Goal: Register for event/course

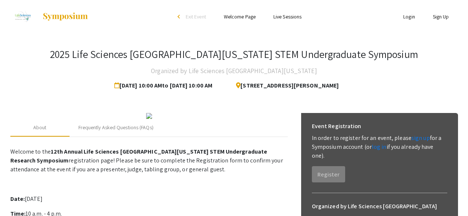
click at [192, 59] on h3 "2025 Life Sciences [GEOGRAPHIC_DATA][US_STATE] STEM Undergraduate Symposium" at bounding box center [234, 54] width 368 height 13
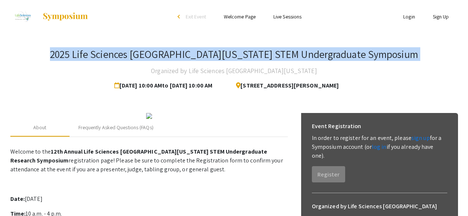
click at [192, 59] on h3 "2025 Life Sciences [GEOGRAPHIC_DATA][US_STATE] STEM Undergraduate Symposium" at bounding box center [234, 54] width 368 height 13
copy h3 "2025 Life Sciences [GEOGRAPHIC_DATA][US_STATE] STEM Undergraduate Symposium"
click at [306, 64] on div "2025 Life Sciences South Florida STEM Undergraduate Symposium Organized by Life…" at bounding box center [234, 70] width 448 height 45
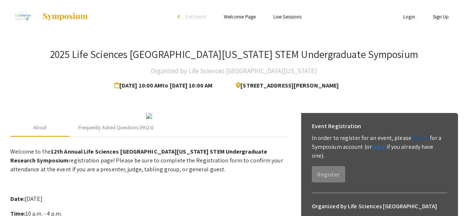
click at [411, 135] on link "sign up" at bounding box center [420, 138] width 18 height 8
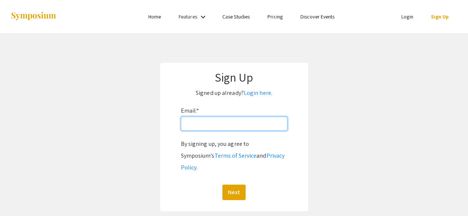
click at [250, 128] on input "Email: *" at bounding box center [234, 124] width 107 height 14
click at [316, 118] on app-signup "Sign Up Signed up already? Login here. Email: * By signing up, you agree to Sym…" at bounding box center [234, 137] width 468 height 149
click at [269, 124] on input "Email: *" at bounding box center [234, 124] width 107 height 14
click at [265, 125] on input "Email: *" at bounding box center [234, 124] width 107 height 14
type input "[EMAIL_ADDRESS][DOMAIN_NAME]"
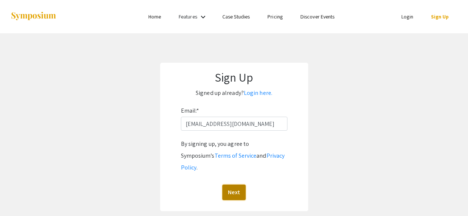
click at [233, 185] on button "Next" at bounding box center [233, 193] width 23 height 16
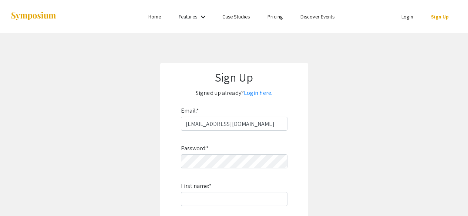
scroll to position [51, 0]
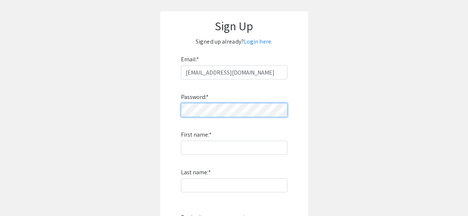
click at [170, 112] on form "Email: * rfigu058@fiu.edu Password: * First name: * Last name: * By signing up,…" at bounding box center [234, 164] width 133 height 220
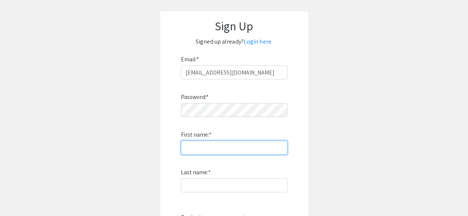
click at [190, 143] on input "First name: *" at bounding box center [234, 148] width 107 height 14
type input "[PERSON_NAME]"
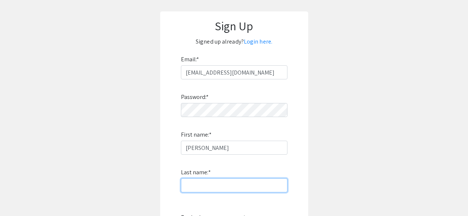
type input "[PERSON_NAME]"
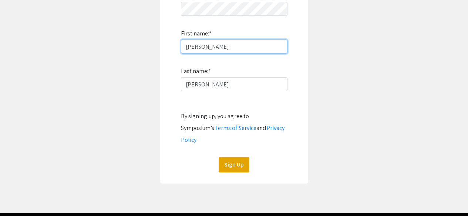
scroll to position [153, 0]
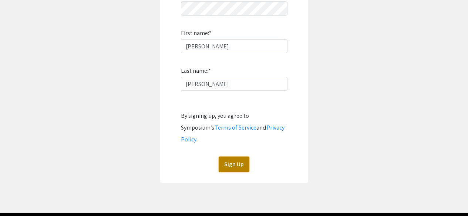
click at [242, 157] on button "Sign Up" at bounding box center [234, 165] width 31 height 16
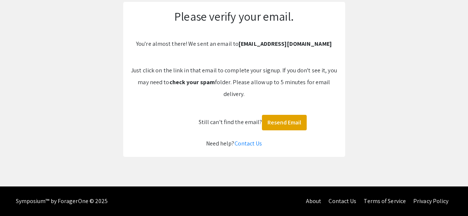
scroll to position [0, 0]
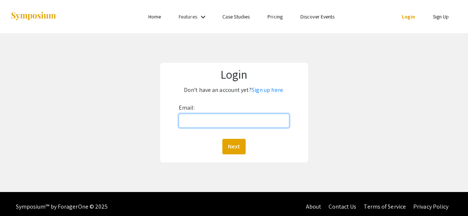
click at [249, 120] on input "Email:" at bounding box center [234, 121] width 111 height 14
type input "[EMAIL_ADDRESS][DOMAIN_NAME]"
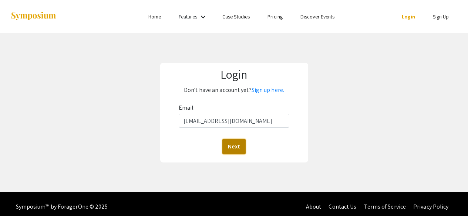
click at [240, 142] on button "Next" at bounding box center [233, 147] width 23 height 16
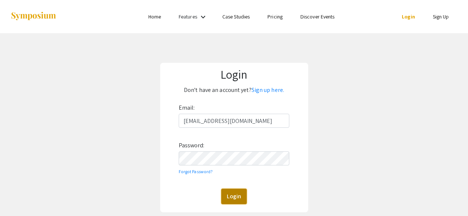
click at [230, 193] on button "Login" at bounding box center [234, 197] width 26 height 16
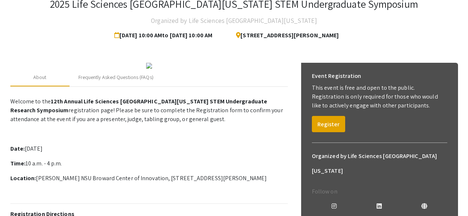
scroll to position [133, 0]
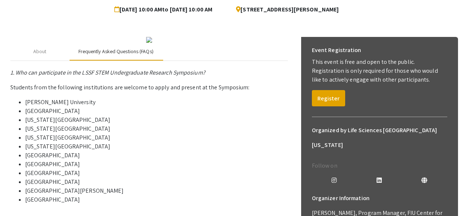
scroll to position [63, 0]
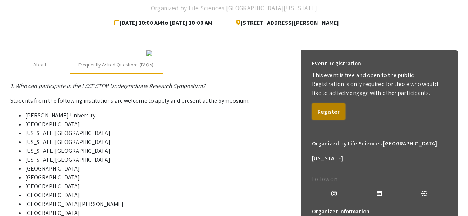
click at [332, 109] on button "Register" at bounding box center [328, 112] width 33 height 16
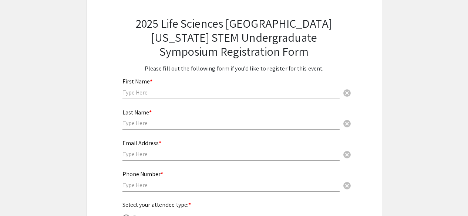
scroll to position [48, 0]
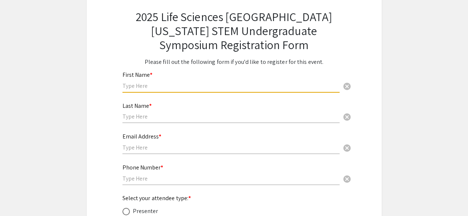
click at [255, 88] on input "text" at bounding box center [230, 86] width 217 height 8
click at [205, 84] on input "text" at bounding box center [230, 86] width 217 height 8
type input "[PERSON_NAME]"
click at [148, 124] on div "Last Name * cancel" at bounding box center [230, 113] width 217 height 36
click at [148, 119] on input "text" at bounding box center [230, 117] width 217 height 8
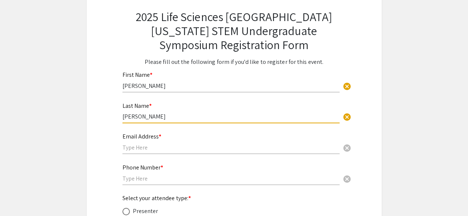
type input "[PERSON_NAME]"
click at [142, 149] on input "text" at bounding box center [230, 148] width 217 height 8
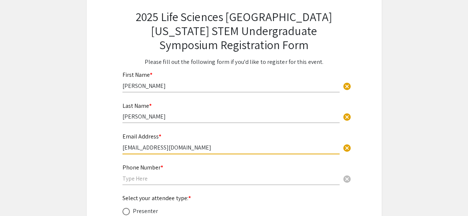
type input "[EMAIL_ADDRESS][DOMAIN_NAME]"
click at [131, 176] on input "text" at bounding box center [230, 179] width 217 height 8
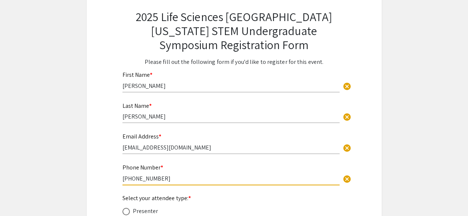
type input "[PHONE_NUMBER]"
click at [98, 177] on div "2025 Life Sciences [GEOGRAPHIC_DATA][US_STATE] STEM Undergraduate Symposium Reg…" at bounding box center [234, 142] width 296 height 303
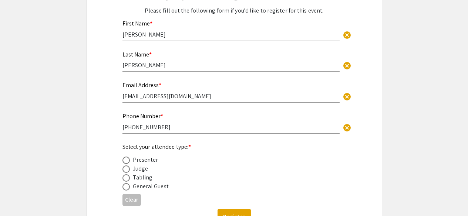
scroll to position [105, 0]
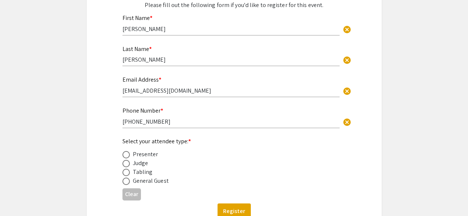
click at [127, 156] on span at bounding box center [125, 154] width 7 height 7
click at [127, 156] on input "radio" at bounding box center [125, 154] width 7 height 7
radio input "true"
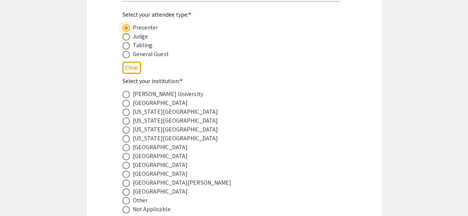
scroll to position [253, 0]
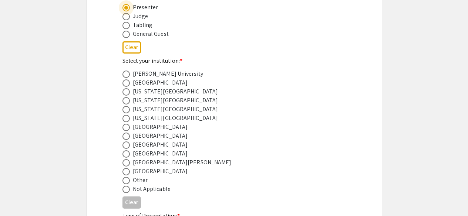
click at [125, 111] on span at bounding box center [125, 109] width 7 height 7
click at [125, 111] on input "radio" at bounding box center [125, 109] width 7 height 7
radio input "true"
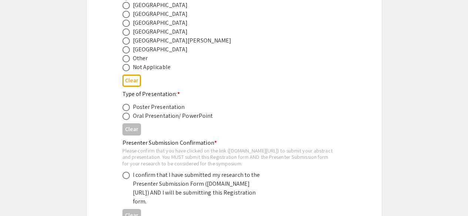
scroll to position [379, 0]
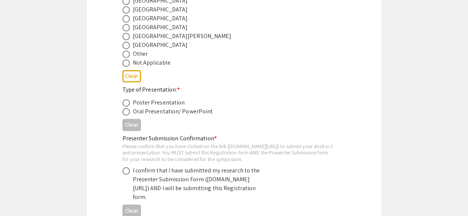
click at [127, 101] on span at bounding box center [125, 103] width 7 height 7
click at [127, 101] on input "radio" at bounding box center [125, 103] width 7 height 7
radio input "true"
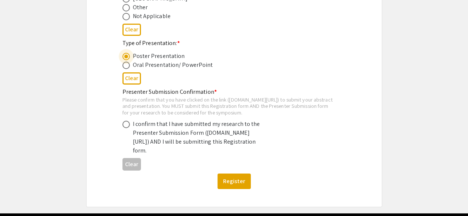
scroll to position [431, 0]
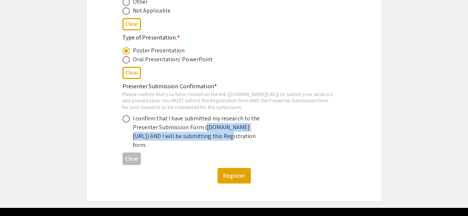
drag, startPoint x: 134, startPoint y: 144, endPoint x: 158, endPoint y: 154, distance: 25.6
click at [158, 150] on div "I confirm that I have submitted my research to the Presenter Submission Form (s…" at bounding box center [197, 132] width 129 height 36
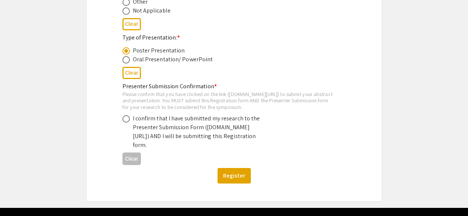
click at [123, 123] on span at bounding box center [125, 118] width 7 height 7
click at [123, 123] on input "radio" at bounding box center [125, 118] width 7 height 7
radio input "true"
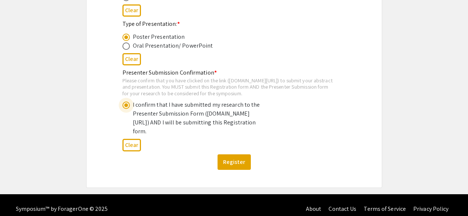
scroll to position [469, 0]
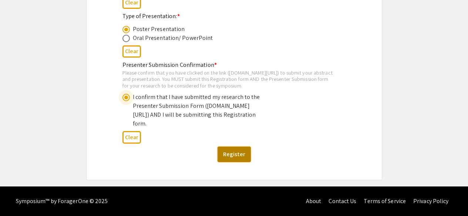
click at [238, 157] on button "Register" at bounding box center [233, 155] width 33 height 16
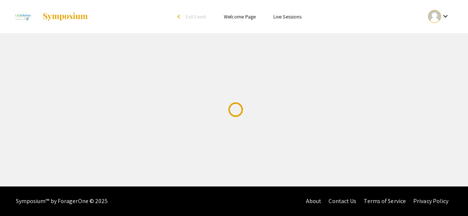
scroll to position [0, 0]
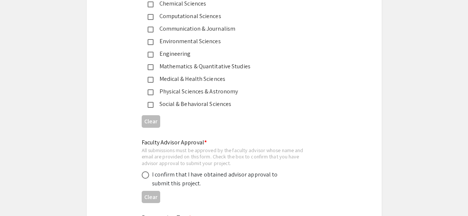
scroll to position [1195, 0]
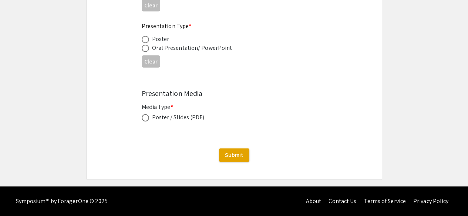
click at [180, 118] on div "Poster / Slides (PDF)" at bounding box center [178, 117] width 53 height 9
click at [152, 117] on div "Poster / Slides (PDF)" at bounding box center [178, 117] width 53 height 9
click at [147, 117] on span at bounding box center [145, 117] width 7 height 7
click at [147, 117] on input "radio" at bounding box center [145, 117] width 7 height 7
radio input "true"
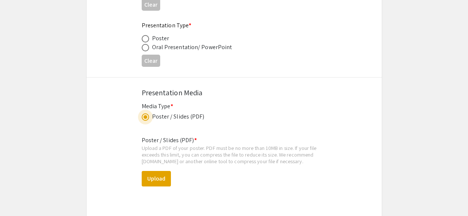
click at [147, 117] on span at bounding box center [145, 117] width 7 height 7
click at [147, 117] on input "radio" at bounding box center [145, 117] width 7 height 7
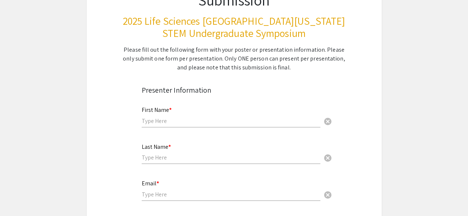
scroll to position [114, 0]
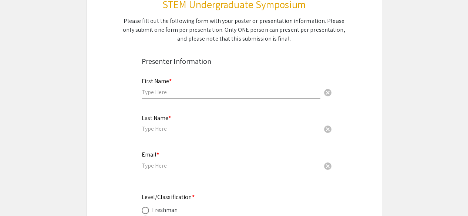
click at [188, 88] on input "text" at bounding box center [231, 92] width 179 height 8
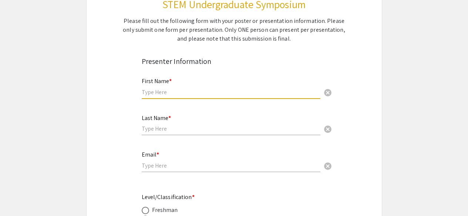
type input "[PERSON_NAME]"
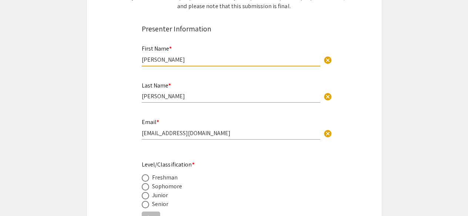
scroll to position [114, 0]
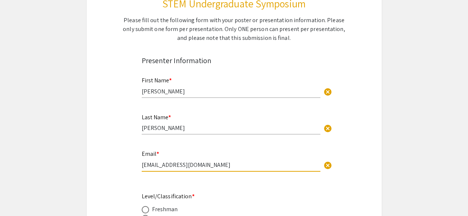
drag, startPoint x: 247, startPoint y: 166, endPoint x: 30, endPoint y: 199, distance: 219.6
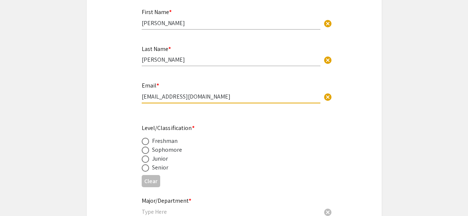
type input "[EMAIL_ADDRESS][DOMAIN_NAME]"
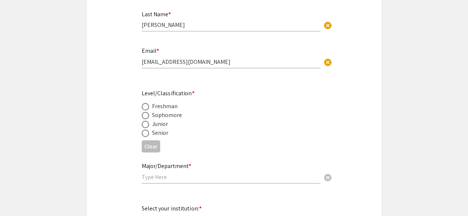
scroll to position [235, 0]
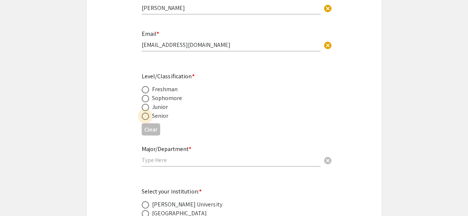
click at [148, 117] on span at bounding box center [145, 116] width 7 height 7
click at [148, 117] on input "radio" at bounding box center [145, 116] width 7 height 7
radio input "true"
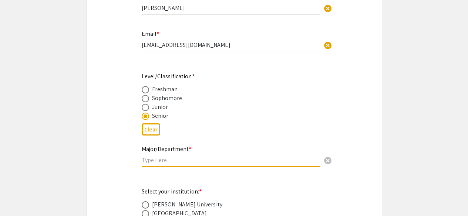
click at [175, 158] on input "text" at bounding box center [231, 160] width 179 height 8
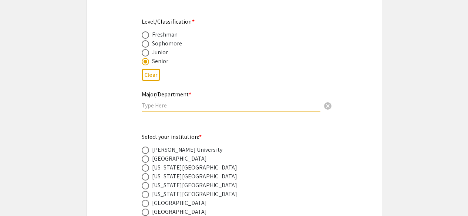
scroll to position [296, 0]
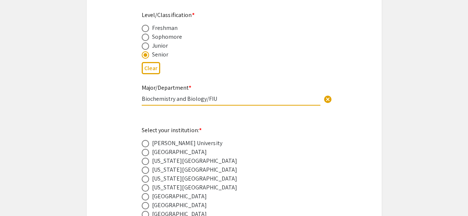
paste input "Department of Chemistry and Biochemistry"
type input "Biochemistry and Biology/FIU Department of Chemistry and Biochemistry"
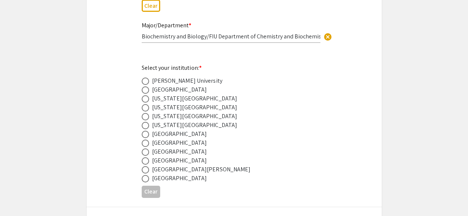
scroll to position [360, 0]
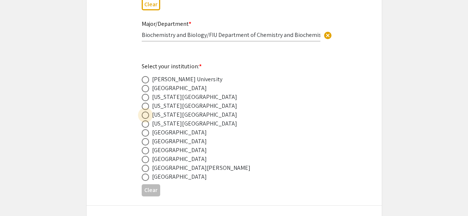
click at [149, 114] on span at bounding box center [145, 115] width 7 height 7
click at [149, 114] on input "radio" at bounding box center [145, 115] width 7 height 7
radio input "true"
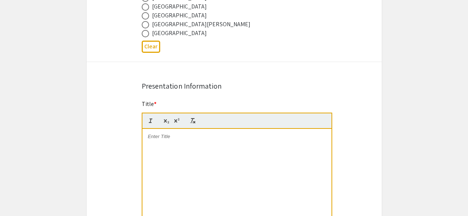
scroll to position [505, 0]
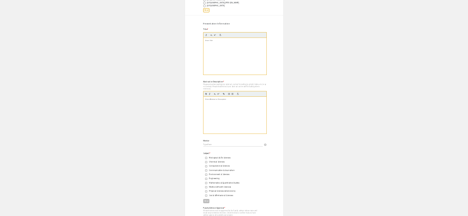
scroll to position [532, 0]
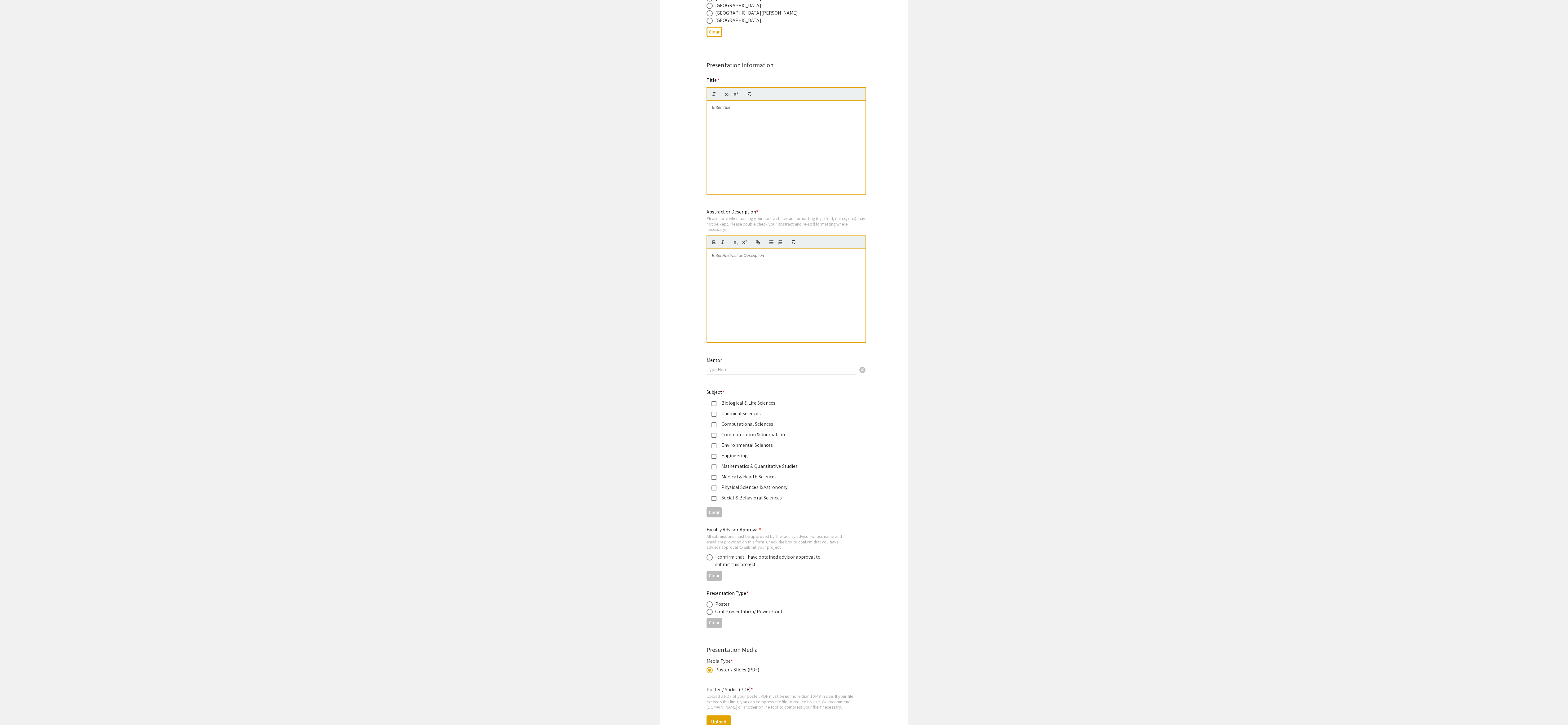
click at [396, 181] on app-submissions "Symposium Presentation Submission 2025 Life Sciences South Florida STEM Undergr…" at bounding box center [784, 193] width 1568 height 1180
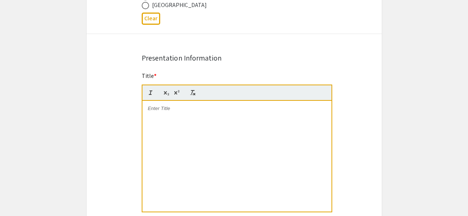
click at [185, 146] on div at bounding box center [236, 156] width 189 height 111
paste div
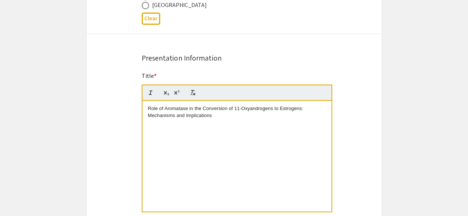
click at [369, 134] on div "Symposium Presentation Submission 2025 Life Sciences South Florida STEM Undergr…" at bounding box center [234, 212] width 296 height 1409
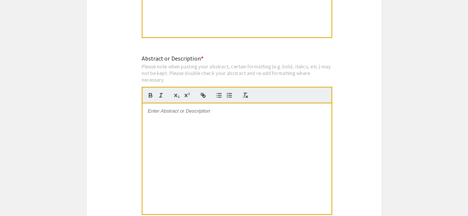
scroll to position [708, 0]
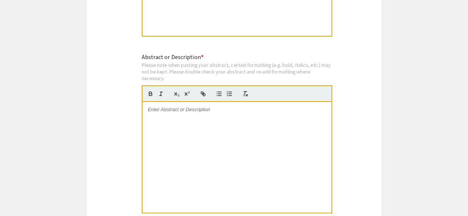
click at [198, 124] on div at bounding box center [236, 157] width 189 height 111
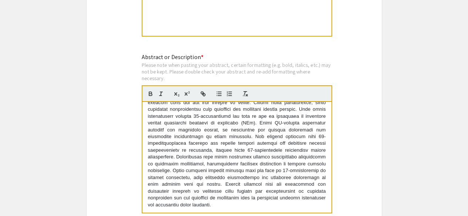
scroll to position [0, 0]
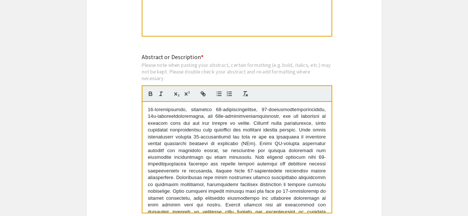
click at [190, 111] on p at bounding box center [237, 168] width 178 height 123
click at [364, 141] on div "Symposium Presentation Submission 2025 Life Sciences South Florida STEM Undergr…" at bounding box center [234, 36] width 296 height 1409
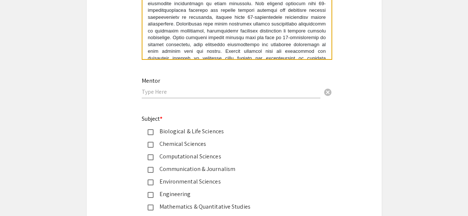
scroll to position [863, 0]
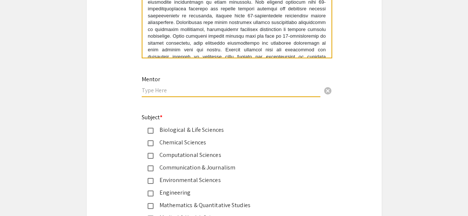
click at [196, 92] on input "text" at bounding box center [231, 91] width 179 height 8
type input "Dr. John Hackett"
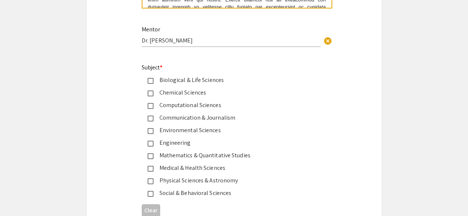
scroll to position [920, 0]
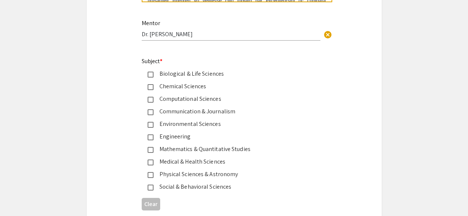
click at [172, 74] on div "Biological & Life Sciences" at bounding box center [231, 74] width 155 height 9
click at [175, 85] on div "Chemical Sciences" at bounding box center [231, 86] width 155 height 9
click at [192, 163] on div "Medical & Health Sciences" at bounding box center [231, 162] width 155 height 9
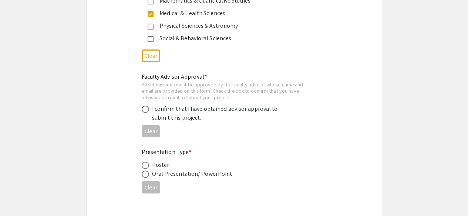
scroll to position [1068, 0]
click at [163, 111] on div "I confirm that I have obtained advisor approval to submit this project." at bounding box center [216, 114] width 129 height 18
click at [149, 111] on label at bounding box center [147, 109] width 10 height 7
click at [149, 111] on input "radio" at bounding box center [145, 109] width 7 height 7
radio input "true"
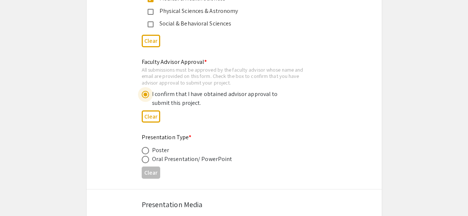
scroll to position [1085, 0]
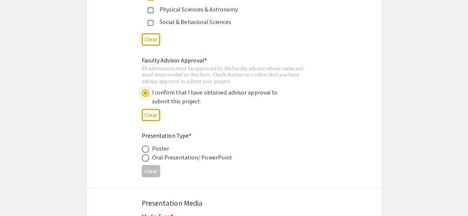
click at [108, 147] on div "Presentation Type * Poster Oral Presentation/ PowerPoint Clear" at bounding box center [234, 156] width 295 height 49
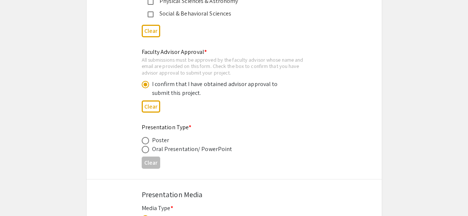
scroll to position [1096, 0]
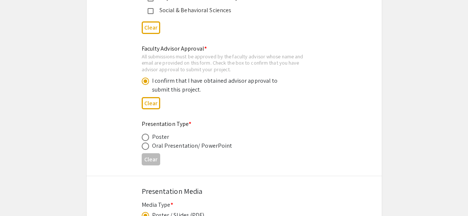
click at [144, 135] on span at bounding box center [145, 137] width 7 height 7
click at [144, 135] on input "radio" at bounding box center [145, 137] width 7 height 7
radio input "true"
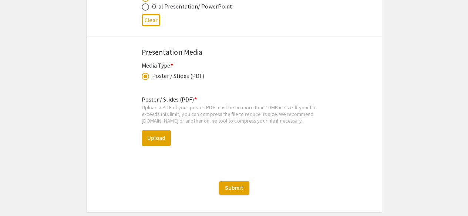
scroll to position [1239, 0]
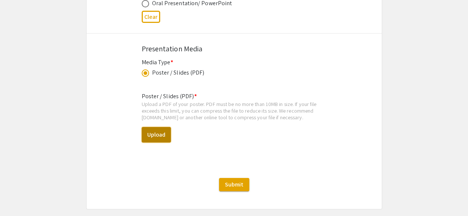
click at [164, 134] on button "Upload" at bounding box center [156, 135] width 29 height 16
click at [163, 135] on button "Upload" at bounding box center [156, 136] width 29 height 16
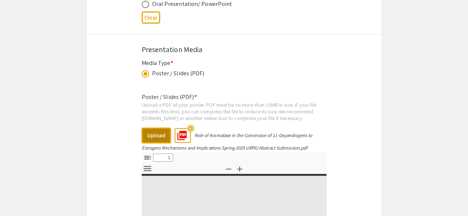
select select "custom"
type input "0"
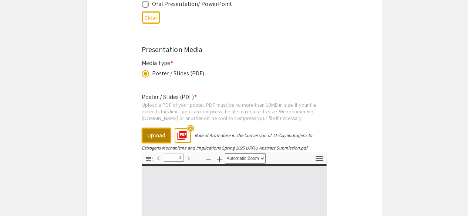
select select "custom"
type input "1"
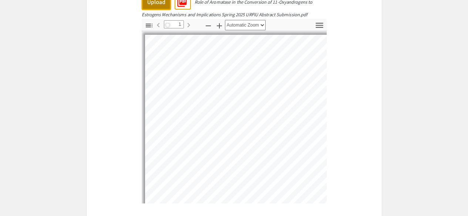
scroll to position [1379, 0]
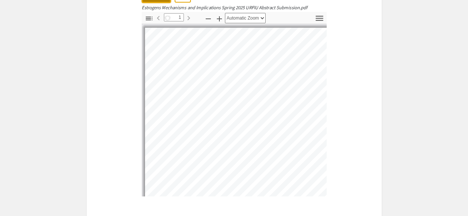
select select "auto"
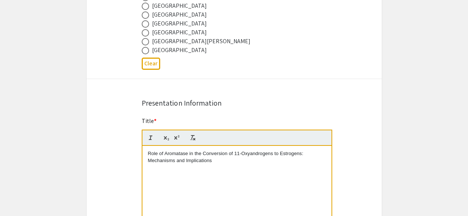
scroll to position [506, 0]
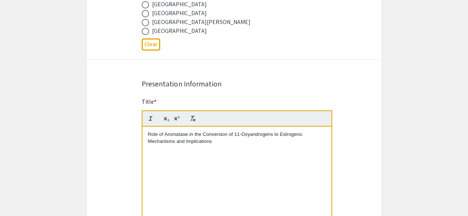
click at [218, 139] on p "Role of Aromatase in the Conversion of 11-Oxyandrogens to Estrogens: Mechanisms…" at bounding box center [237, 138] width 178 height 14
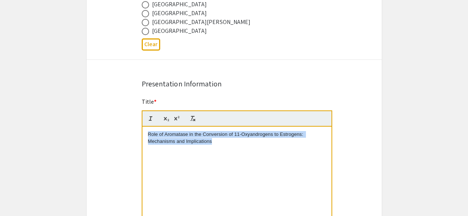
click at [218, 139] on p "Role of Aromatase in the Conversion of 11-Oxyandrogens to Estrogens: Mechanisms…" at bounding box center [237, 138] width 178 height 14
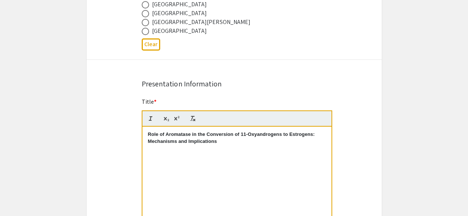
click at [152, 134] on strong "Role of Aromatase in the Conversion of 11-Oxyandrogens to Estrogens: Mechanisms…" at bounding box center [232, 138] width 168 height 12
click at [151, 142] on strong "role of aromatase in the conversion of 11-oxyandrogens to estrogens: Mechanisms…" at bounding box center [230, 138] width 164 height 12
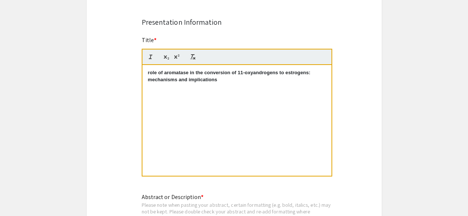
scroll to position [559, 0]
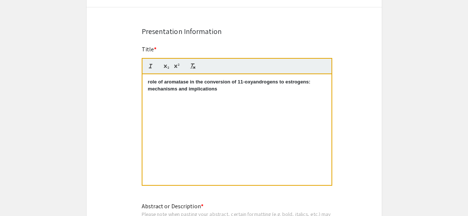
select select "custom"
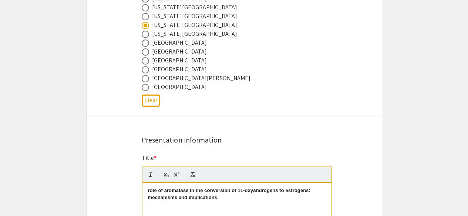
scroll to position [434, 0]
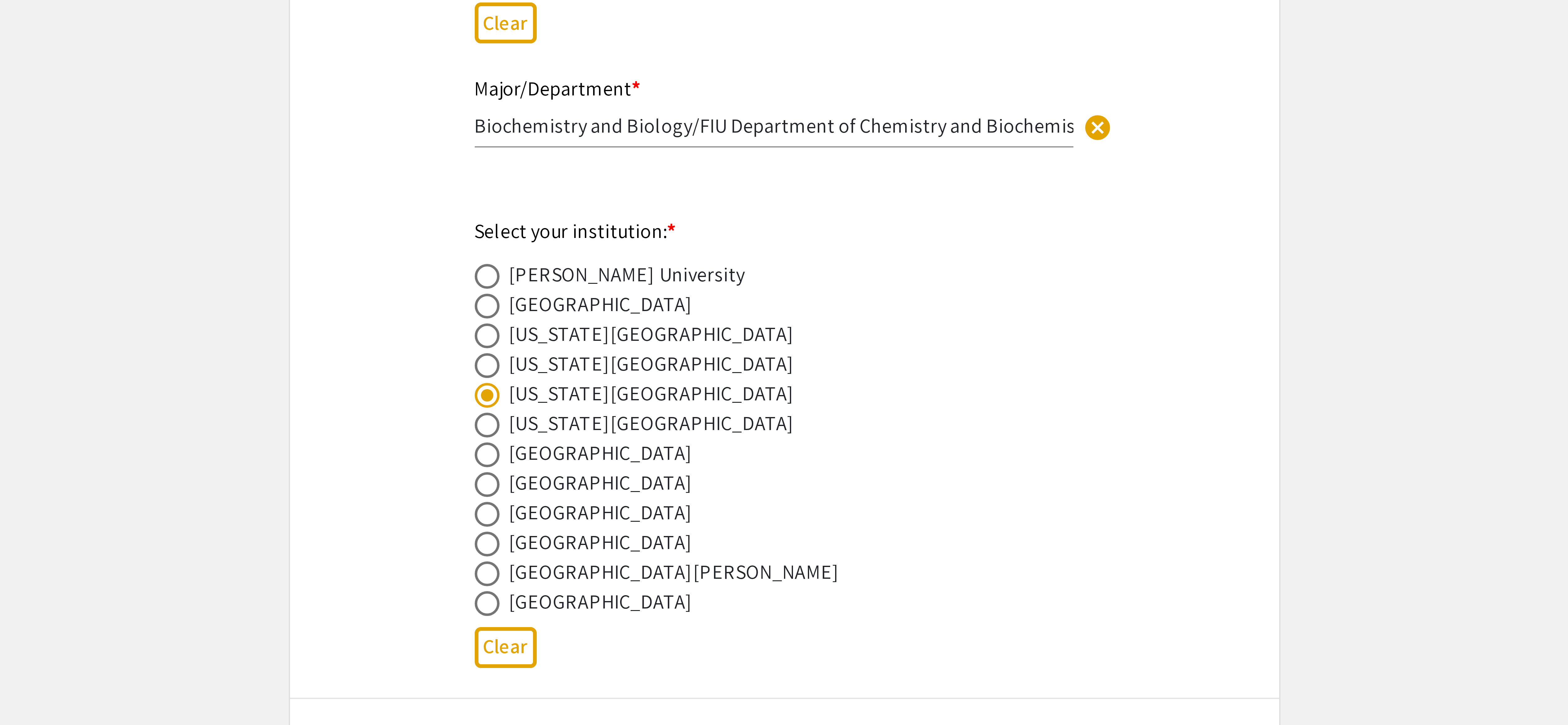
scroll to position [0, 0]
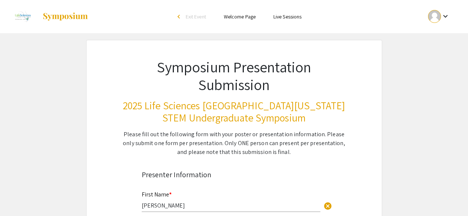
click at [264, 70] on h1 "Symposium Presentation Submission" at bounding box center [233, 76] width 223 height 36
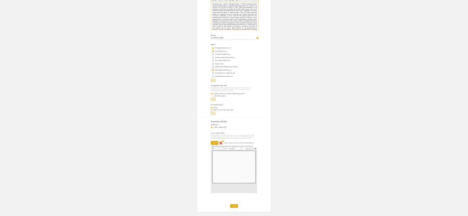
scroll to position [857, 0]
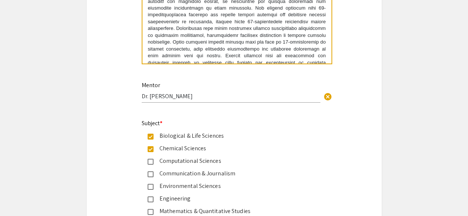
click at [245, 98] on input "Dr. John Hackett" at bounding box center [231, 96] width 179 height 8
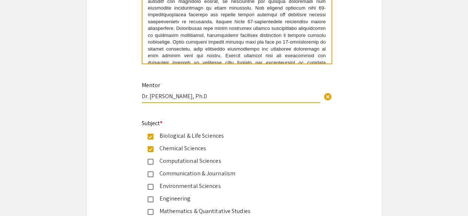
type input "Dr. John Hackett, Ph.D"
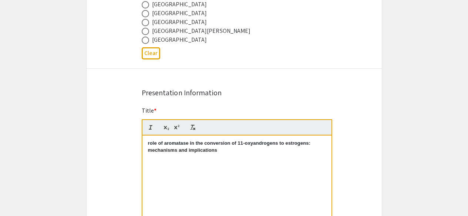
scroll to position [491, 0]
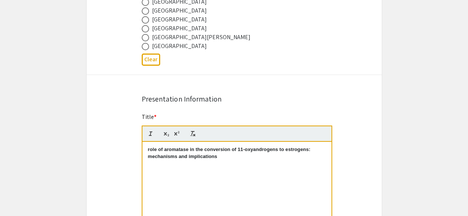
click at [199, 166] on div "role of aromatase in the conversion of 11-oxyandrogens to estrogens: mechanisms…" at bounding box center [236, 197] width 189 height 111
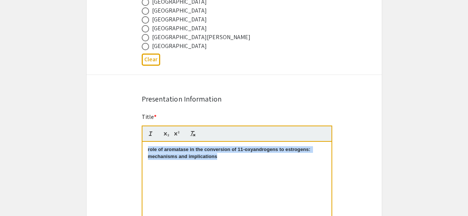
click at [199, 166] on div "role of aromatase in the conversion of 11-oxyandrogens to estrogens: mechanisms…" at bounding box center [236, 197] width 189 height 111
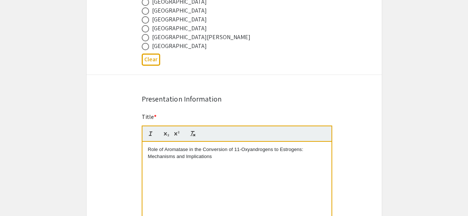
scroll to position [0, 0]
click at [193, 158] on p "Role of Aromatase in the Conversion of 11-Oxyandrogens to Estrogens: Mechanisms…" at bounding box center [237, 153] width 178 height 14
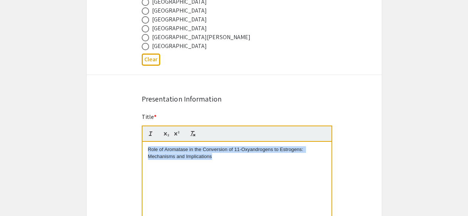
click at [193, 158] on p "Role of Aromatase in the Conversion of 11-Oxyandrogens to Estrogens: Mechanisms…" at bounding box center [237, 153] width 178 height 14
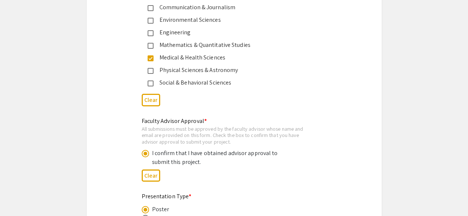
scroll to position [1472, 0]
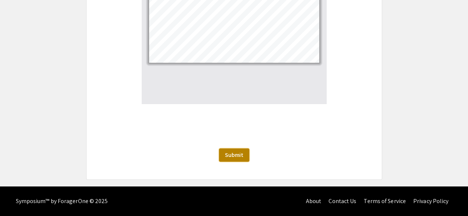
click at [234, 158] on span "Submit" at bounding box center [234, 155] width 18 height 8
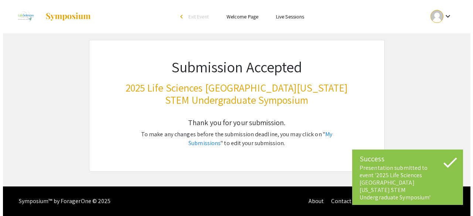
scroll to position [0, 0]
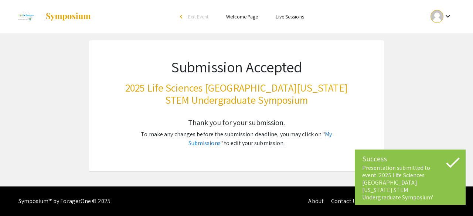
click at [448, 168] on icon at bounding box center [453, 163] width 14 height 10
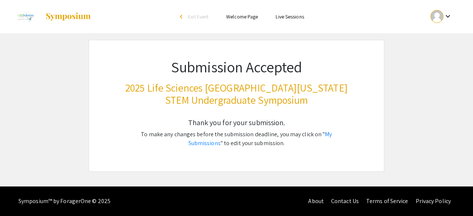
click at [284, 136] on p "To make any changes before the submission deadline, you may click on " My Submi…" at bounding box center [236, 139] width 223 height 18
click at [333, 139] on p "To make any changes before the submission deadline, you may click on " My Submi…" at bounding box center [236, 139] width 223 height 18
click at [333, 138] on link "My Submissions" at bounding box center [261, 139] width 144 height 17
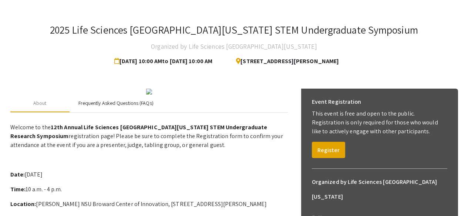
click at [125, 107] on div "Frequently Asked Questions (FAQs)" at bounding box center [115, 104] width 75 height 8
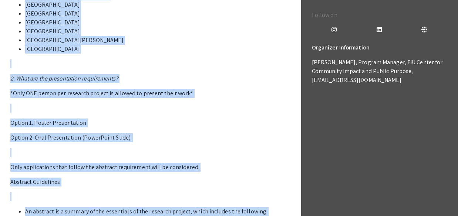
scroll to position [463, 0]
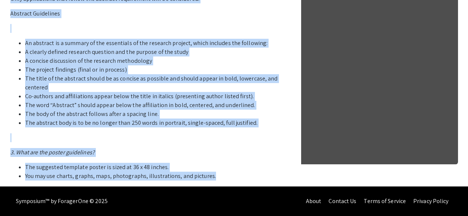
drag, startPoint x: 11, startPoint y: 98, endPoint x: 255, endPoint y: 176, distance: 256.1
copy p "1. Who can participate in the LSSF STEM Undergraduate Research Symposium? Stude…"
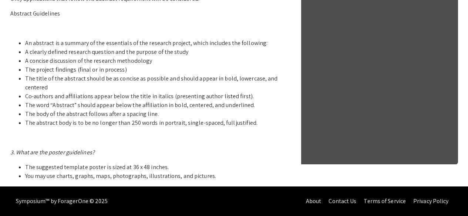
drag, startPoint x: 26, startPoint y: 45, endPoint x: 251, endPoint y: 120, distance: 237.0
click at [251, 120] on ul "An abstract is a summary of the essentials of the research project, which inclu…" at bounding box center [148, 83] width 277 height 89
copy ul "An abstract is a summary of the essentials of the research project, which inclu…"
click at [220, 89] on li "The title of the abstract should be as concise as possible and should appear in…" at bounding box center [156, 83] width 263 height 18
drag, startPoint x: 461, startPoint y: 150, endPoint x: 473, endPoint y: 157, distance: 14.4
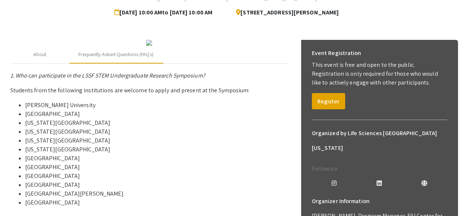
scroll to position [69, 0]
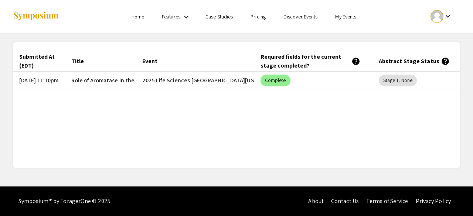
scroll to position [0, 54]
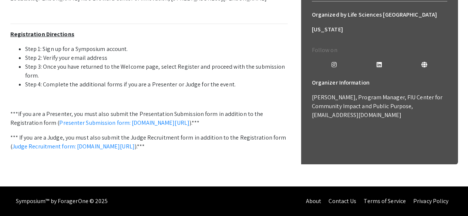
scroll to position [307, 0]
click at [189, 119] on link "Presenter Submission form: [DOMAIN_NAME][URL]" at bounding box center [124, 123] width 130 height 8
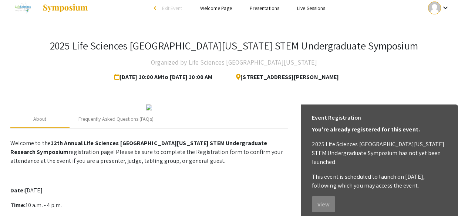
scroll to position [0, 0]
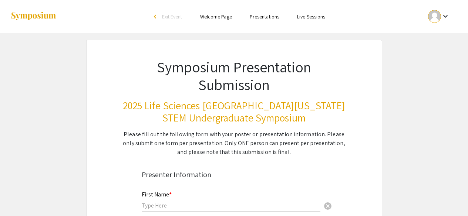
click at [468, 58] on html "Skip navigation arrow_back_ios Exit Event Welcome Page Presentations Live Sessi…" at bounding box center [234, 108] width 468 height 216
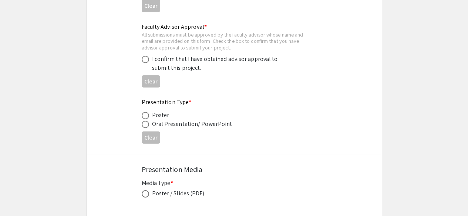
scroll to position [1195, 0]
